Goal: Transaction & Acquisition: Purchase product/service

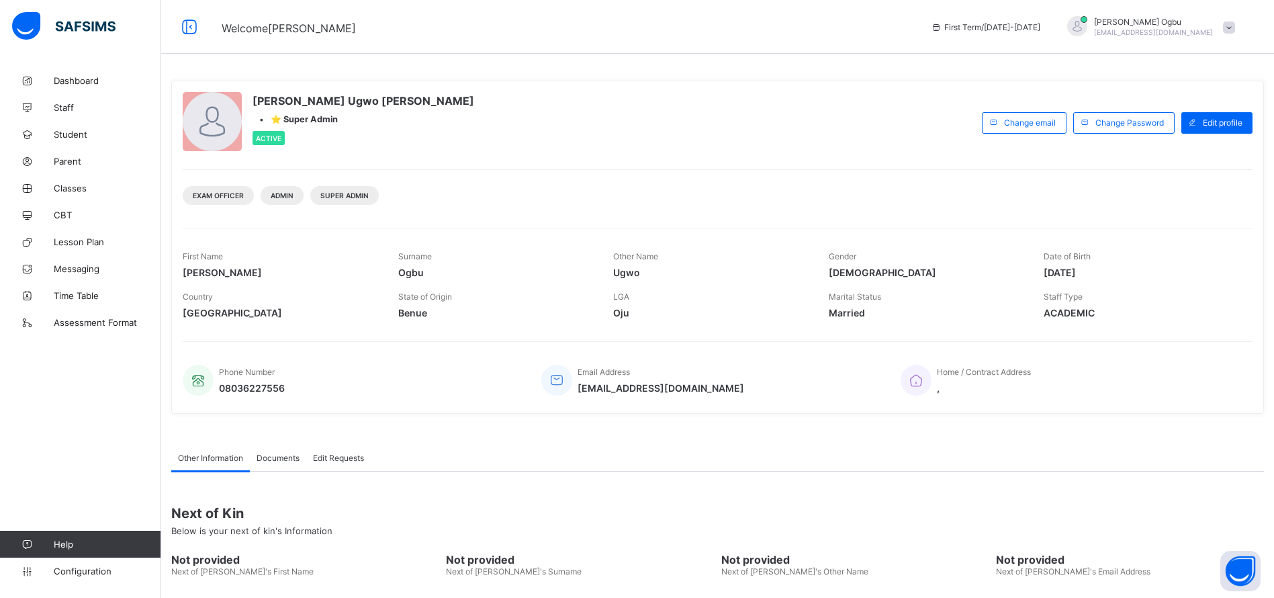
drag, startPoint x: 0, startPoint y: 0, endPoint x: 1242, endPoint y: 34, distance: 1242.6
click at [1241, 34] on div "[PERSON_NAME] [EMAIL_ADDRESS][DOMAIN_NAME]" at bounding box center [1147, 27] width 188 height 22
click at [1207, 156] on span "Logout" at bounding box center [1191, 154] width 89 height 15
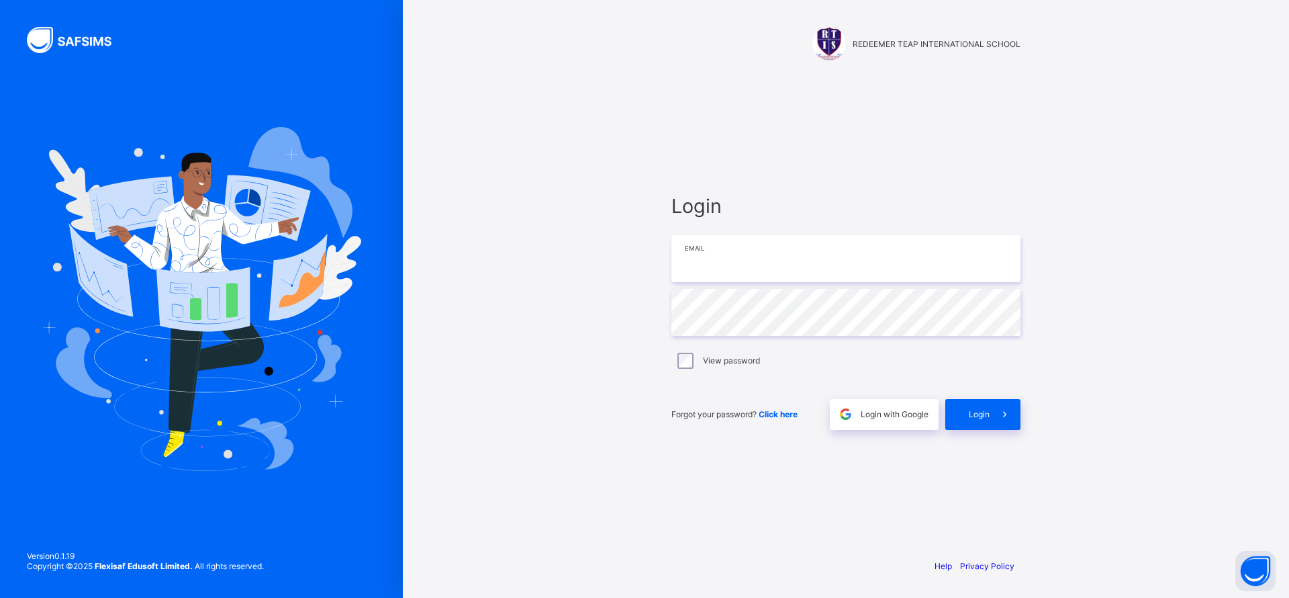
click at [802, 257] on input "email" at bounding box center [845, 258] width 349 height 47
type input "**********"
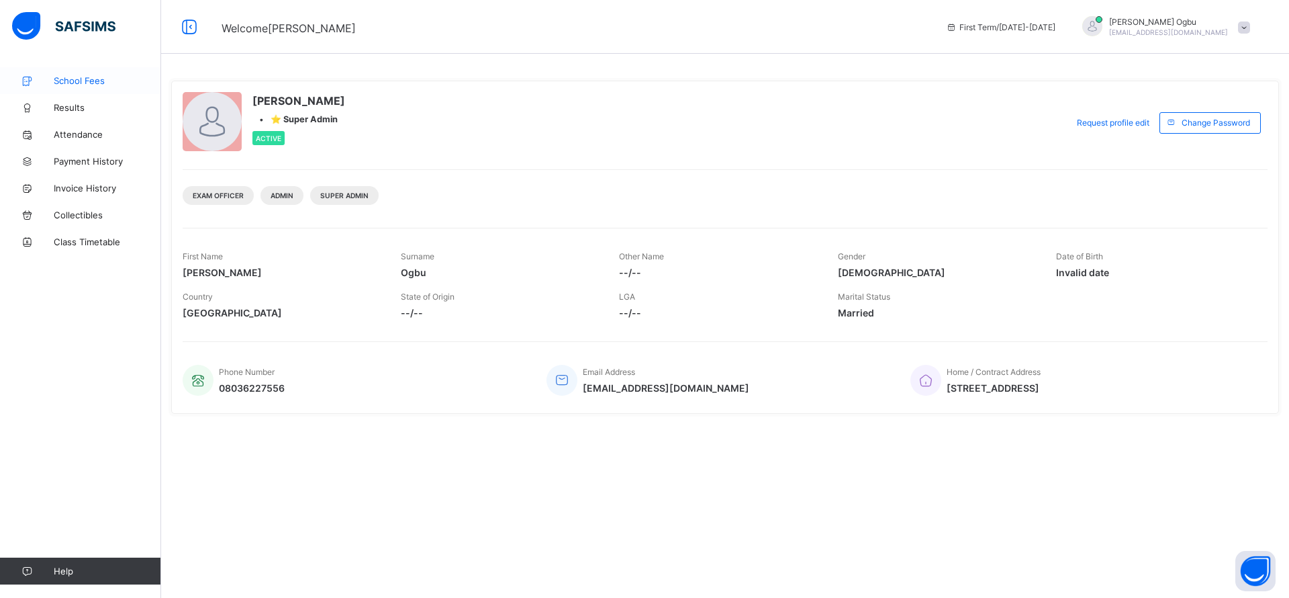
click at [72, 86] on link "School Fees" at bounding box center [80, 80] width 161 height 27
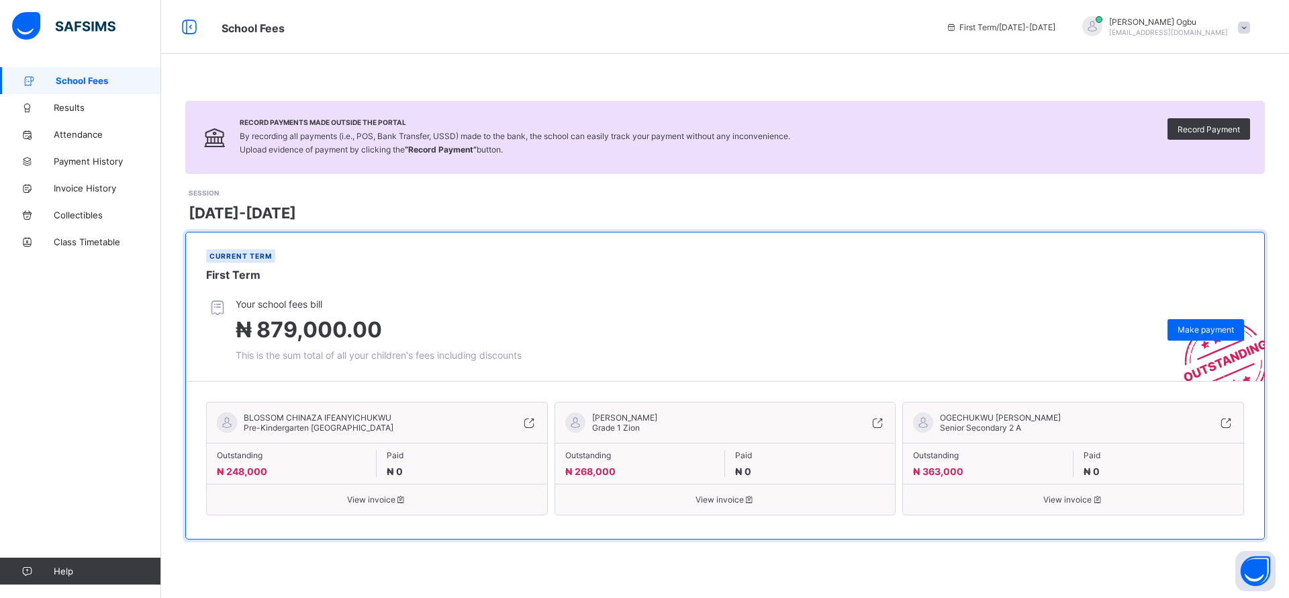
click at [527, 419] on icon at bounding box center [529, 422] width 15 height 13
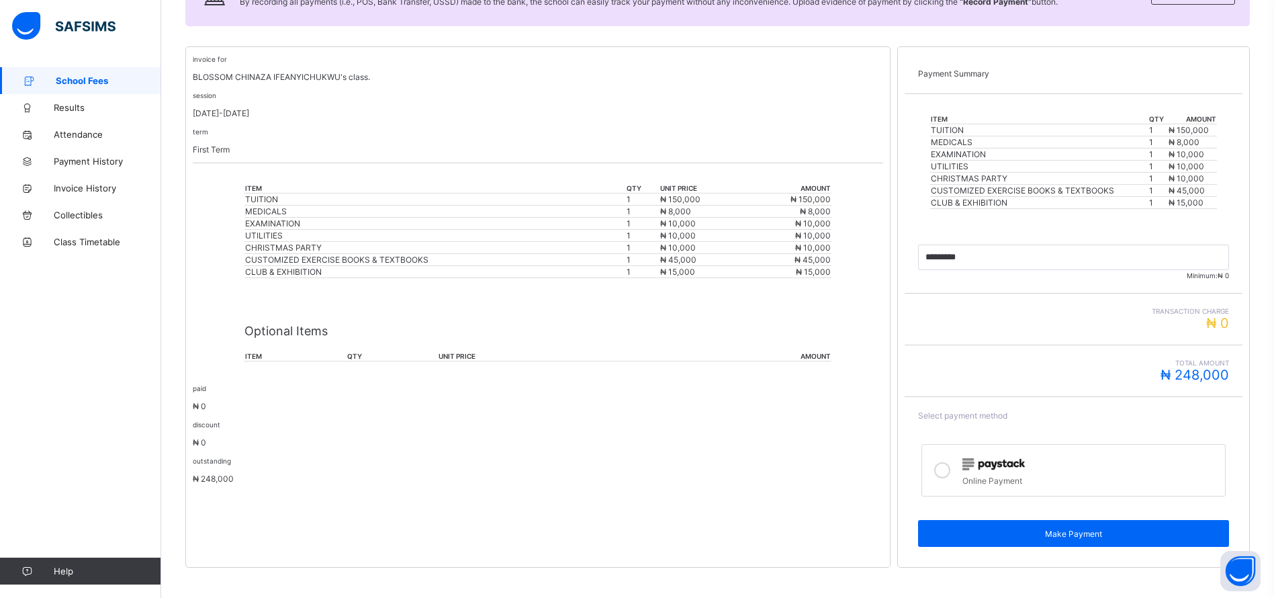
scroll to position [234, 0]
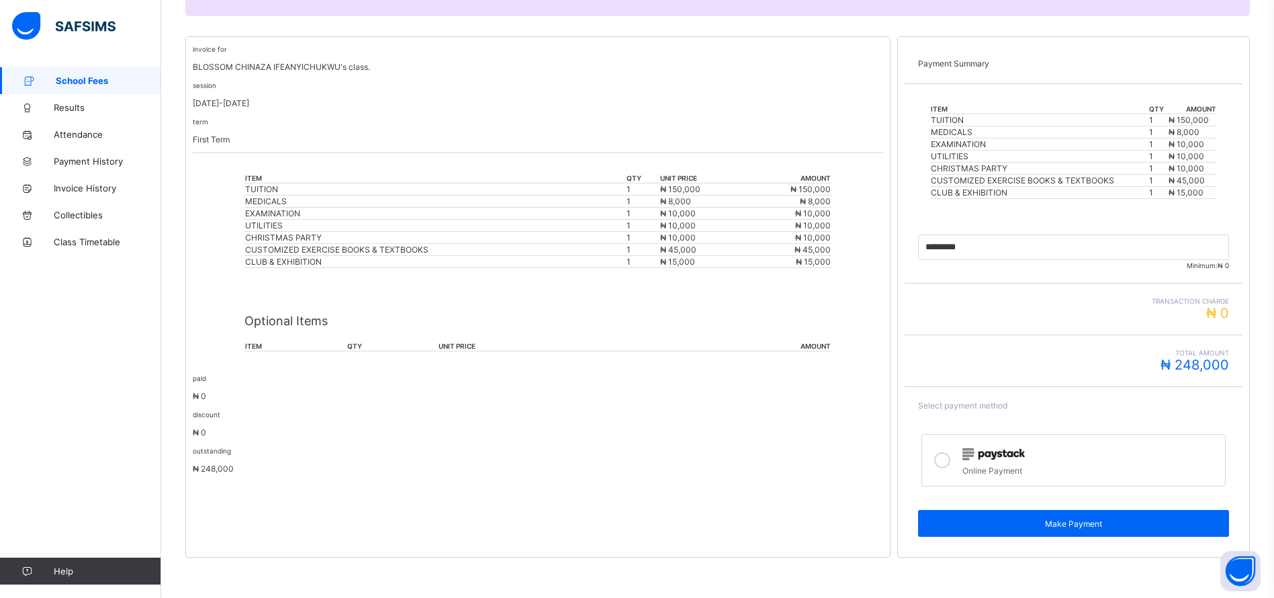
click at [996, 467] on div "Online Payment" at bounding box center [1090, 468] width 256 height 13
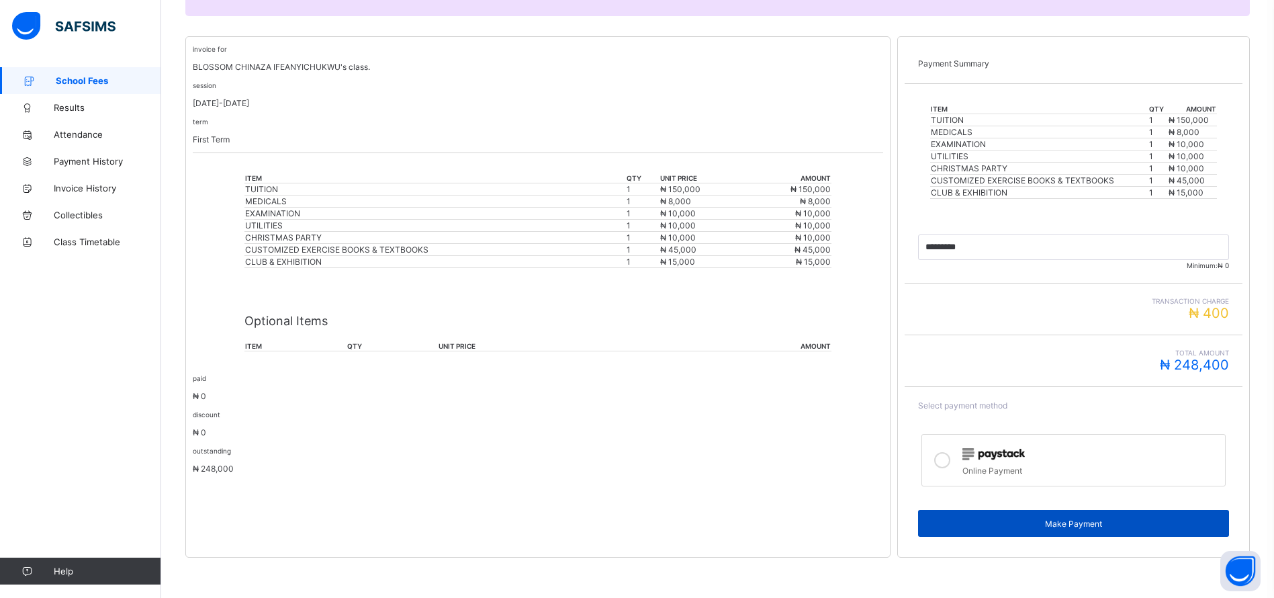
click at [1104, 530] on div "Make Payment" at bounding box center [1073, 523] width 311 height 27
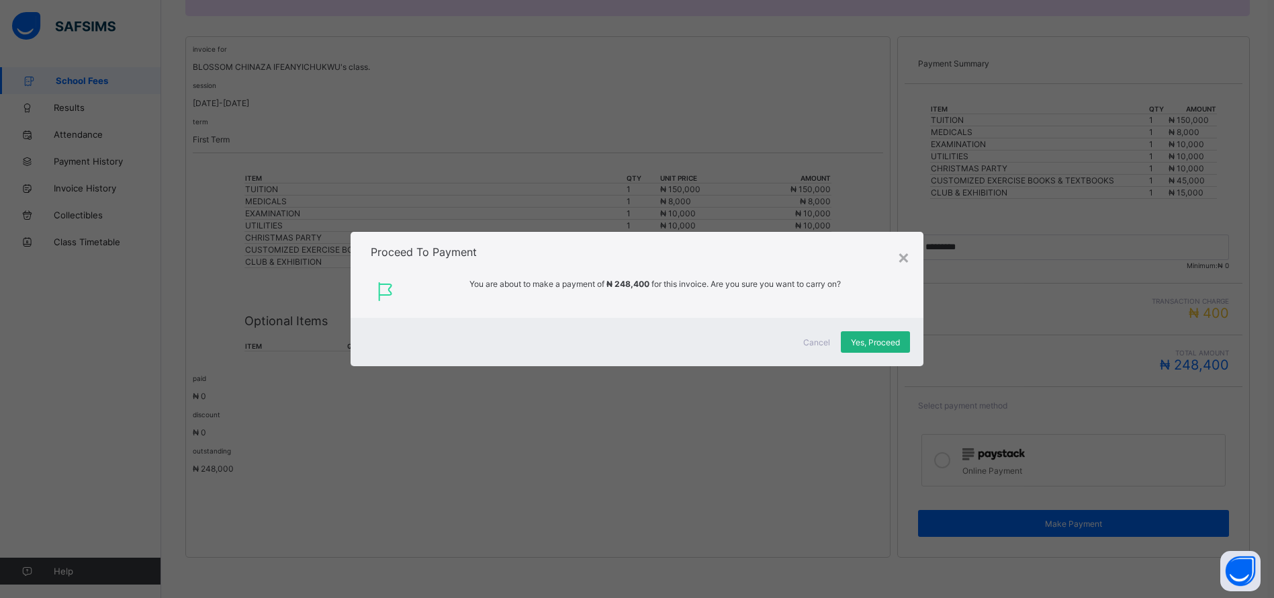
click at [892, 344] on span "Yes, Proceed" at bounding box center [875, 342] width 49 height 10
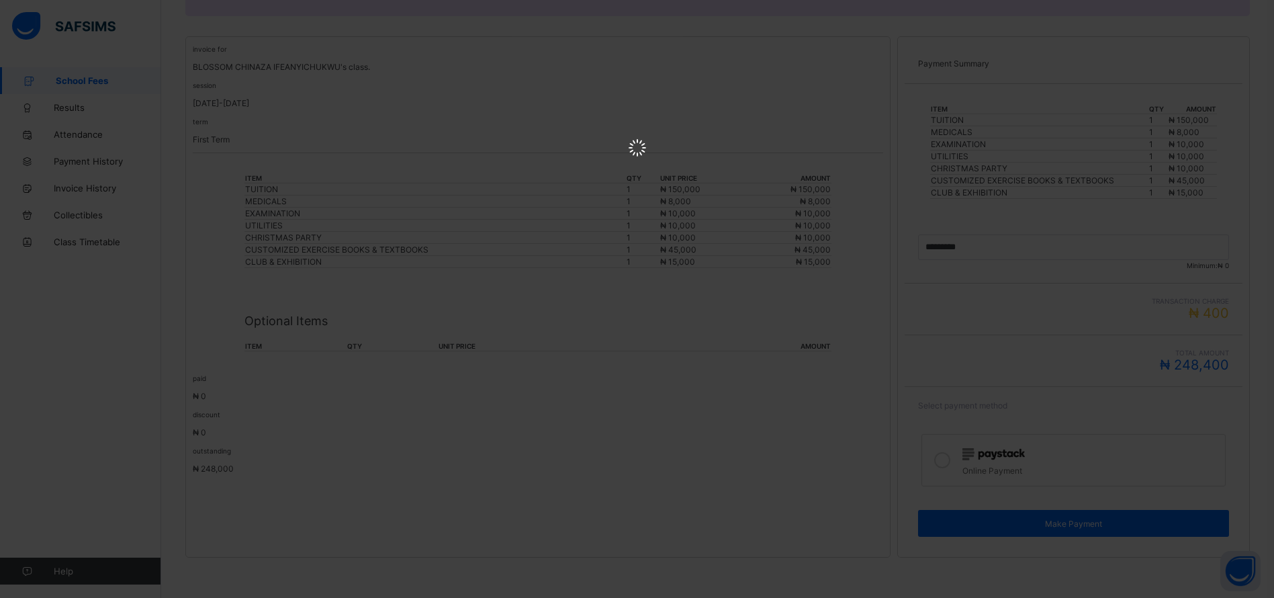
scroll to position [0, 0]
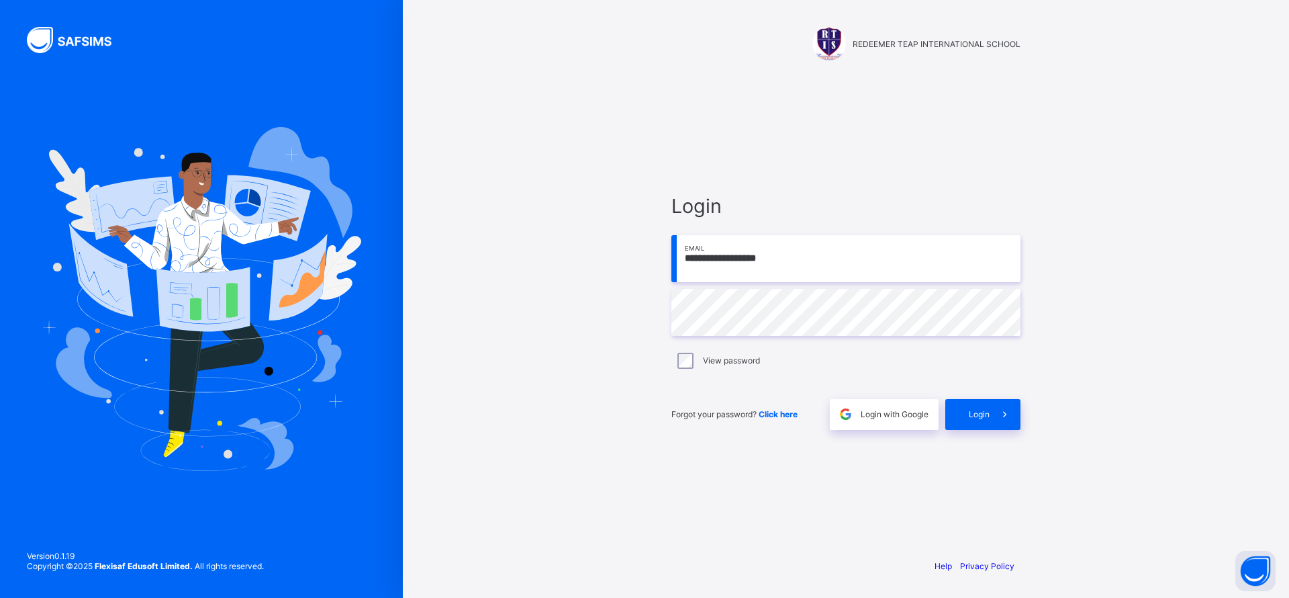
type input "**********"
click at [965, 399] on div "Login" at bounding box center [982, 414] width 75 height 31
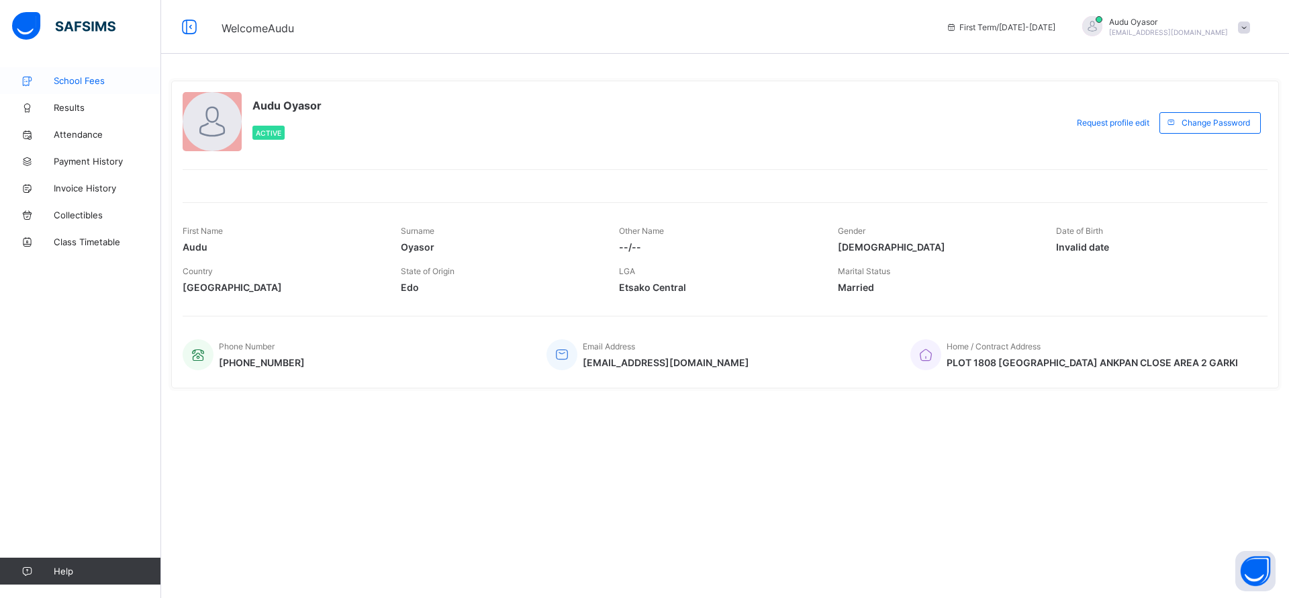
click at [95, 75] on span "School Fees" at bounding box center [107, 80] width 107 height 11
